Goal: Register for event/course

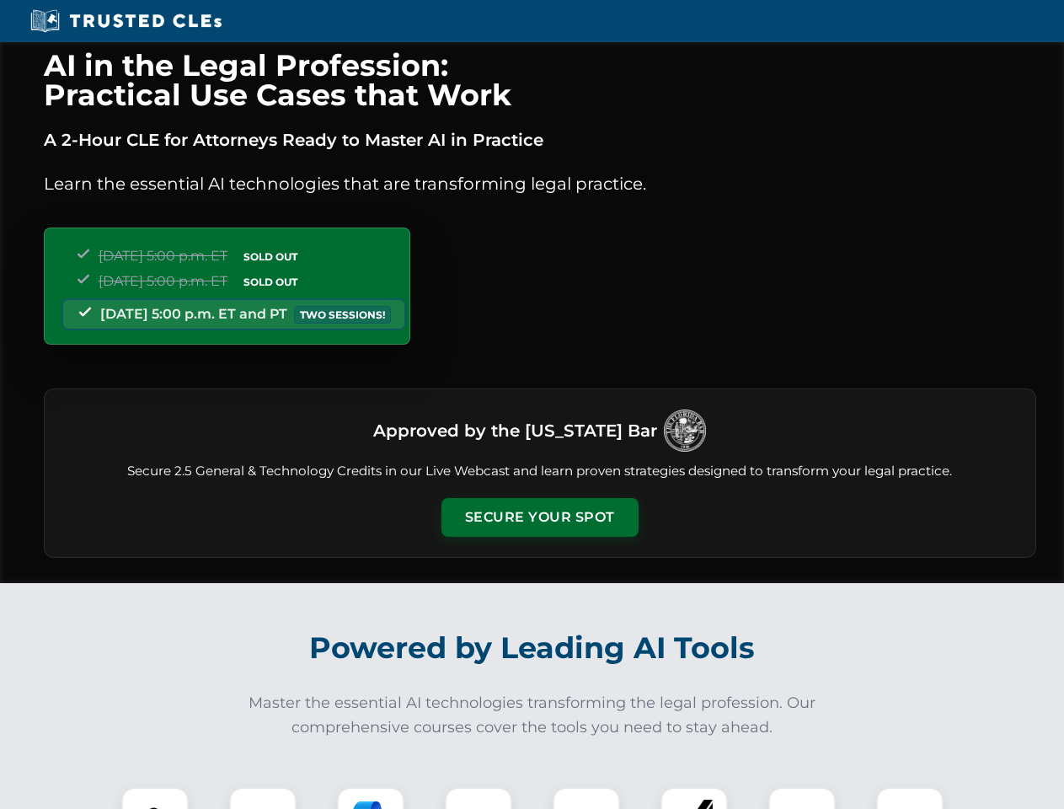
click at [539, 517] on button "Secure Your Spot" at bounding box center [539, 517] width 197 height 39
click at [155, 798] on img at bounding box center [155, 820] width 49 height 49
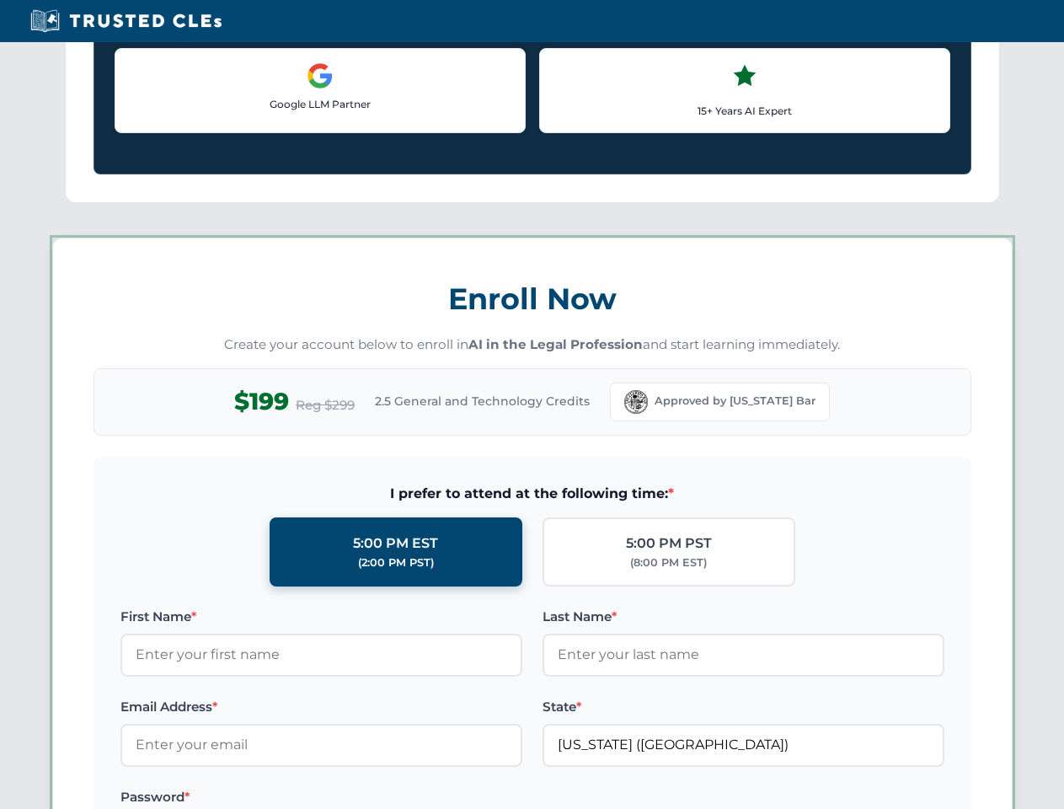
click at [371, 798] on label "Password *" at bounding box center [321, 797] width 402 height 20
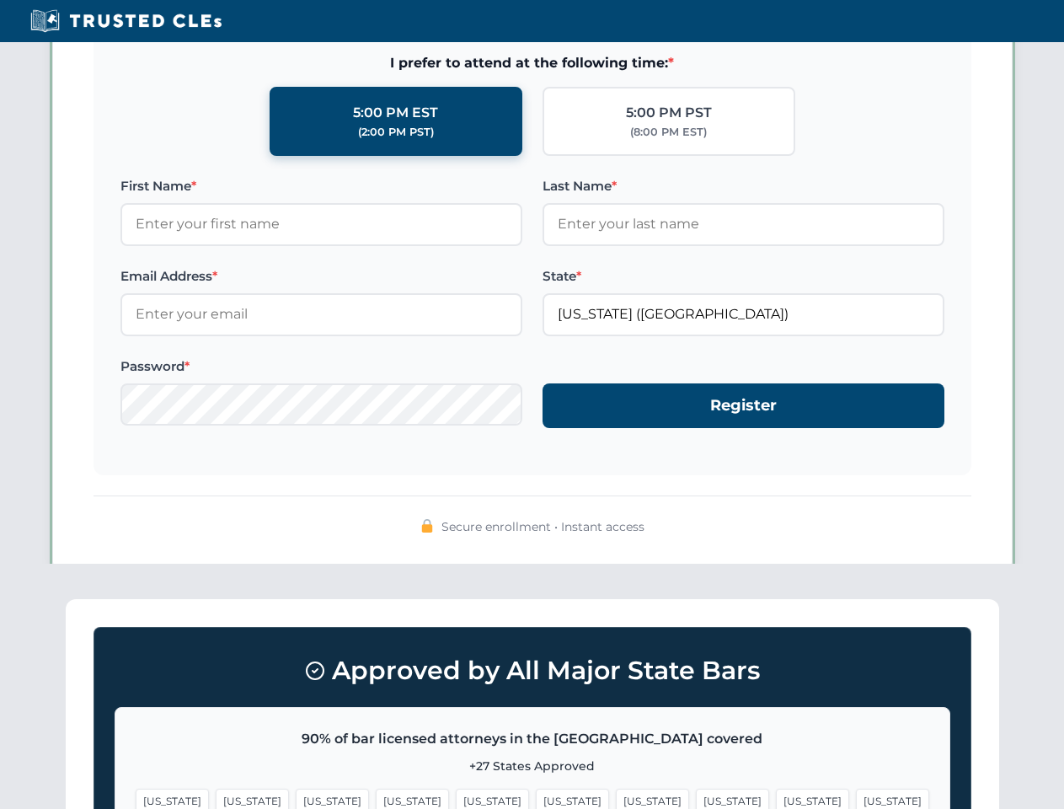
click at [776, 798] on span "[US_STATE]" at bounding box center [812, 800] width 73 height 24
